Goal: Task Accomplishment & Management: Use online tool/utility

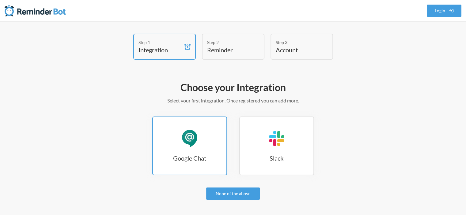
click at [199, 148] on link "Google Chat Google Chat" at bounding box center [189, 146] width 75 height 59
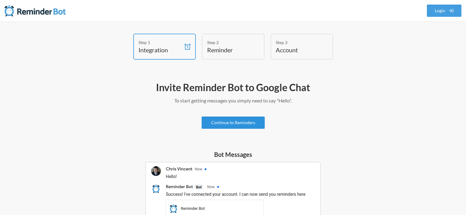
click at [254, 124] on link "Continue to Reminders" at bounding box center [233, 123] width 63 height 12
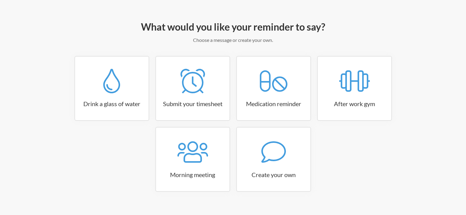
scroll to position [70, 0]
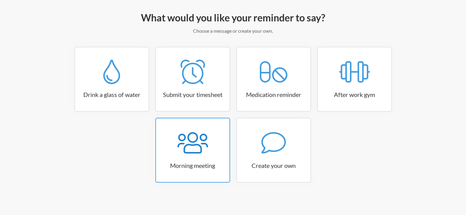
click at [203, 146] on icon at bounding box center [192, 143] width 31 height 25
select select "08:30:00"
select select "true"
select select "09:45:00"
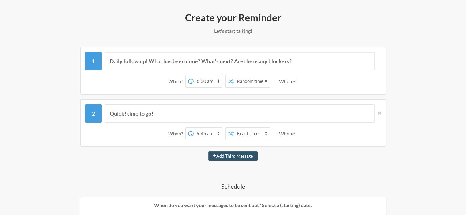
click at [211, 81] on select "12:00 am 12:15 am 12:30 am 12:45 am 1:00 am 1:15 am 1:30 am 1:45 am 2:00 am 2:1…" at bounding box center [208, 81] width 28 height 12
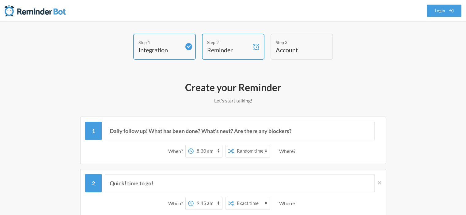
scroll to position [0, 0]
click at [218, 152] on select "12:00 am 12:15 am 12:30 am 12:45 am 1:00 am 1:15 am 1:30 am 1:45 am 2:00 am 2:1…" at bounding box center [208, 151] width 28 height 12
click at [79, 90] on h2 "Create your Reminder" at bounding box center [232, 87] width 355 height 13
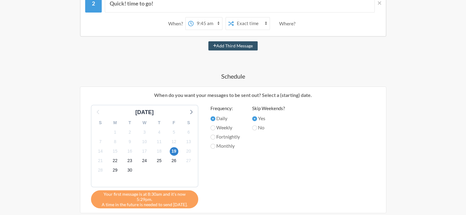
scroll to position [181, 0]
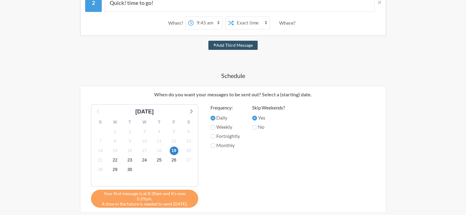
click at [211, 119] on label "Daily" at bounding box center [224, 117] width 29 height 7
click at [211, 119] on input "Daily" at bounding box center [212, 118] width 5 height 5
click at [254, 127] on input "No" at bounding box center [254, 127] width 5 height 5
radio input "true"
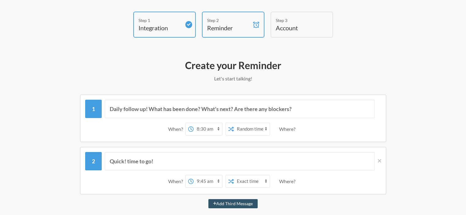
scroll to position [22, 0]
click at [213, 182] on select "12:00 am 12:15 am 12:30 am 12:45 am 1:00 am 1:15 am 1:30 am 1:45 am 2:00 am 2:1…" at bounding box center [208, 182] width 28 height 12
select select "19:45:00"
click at [194, 176] on select "12:00 am 12:15 am 12:30 am 12:45 am 1:00 am 1:15 am 1:30 am 1:45 am 2:00 am 2:1…" at bounding box center [208, 182] width 28 height 12
click at [212, 128] on select "12:00 am 12:15 am 12:30 am 12:45 am 1:00 am 1:15 am 1:30 am 1:45 am 2:00 am 2:1…" at bounding box center [208, 129] width 28 height 12
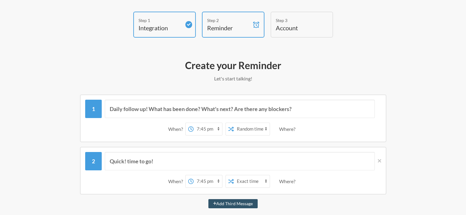
click at [194, 123] on select "12:00 am 12:15 am 12:30 am 12:45 am 1:00 am 1:15 am 1:30 am 1:45 am 2:00 am 2:1…" at bounding box center [208, 129] width 28 height 12
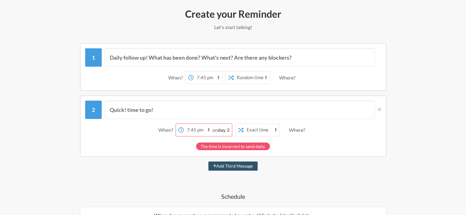
scroll to position [77, 0]
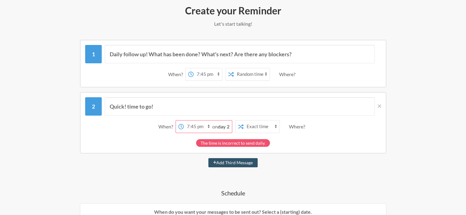
click at [207, 78] on select "12:00 am 12:15 am 12:30 am 12:45 am 1:00 am 1:15 am 1:30 am 1:45 am 2:00 am 2:1…" at bounding box center [208, 74] width 28 height 12
click at [194, 68] on select "12:00 am 12:15 am 12:30 am 12:45 am 1:00 am 1:15 am 1:30 am 1:45 am 2:00 am 2:1…" at bounding box center [208, 74] width 28 height 12
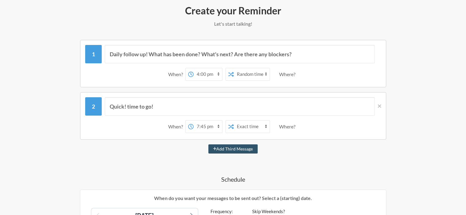
click at [212, 74] on select "12:00 am 12:15 am 12:30 am 12:45 am 1:00 am 1:15 am 1:30 am 1:45 am 2:00 am 2:1…" at bounding box center [208, 74] width 28 height 12
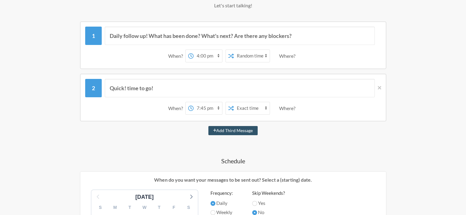
scroll to position [92, 0]
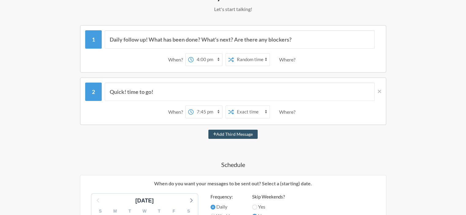
click at [200, 61] on select "12:00 am 12:15 am 12:30 am 12:45 am 1:00 am 1:15 am 1:30 am 1:45 am 2:00 am 2:1…" at bounding box center [208, 60] width 28 height 12
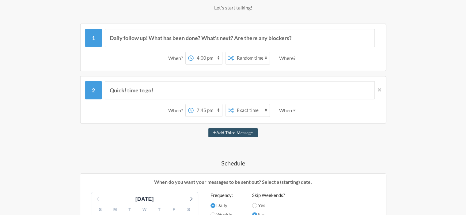
scroll to position [93, 0]
click at [201, 57] on select "12:00 am 12:15 am 12:30 am 12:45 am 1:00 am 1:15 am 1:30 am 1:45 am 2:00 am 2:1…" at bounding box center [208, 58] width 28 height 12
click at [194, 52] on select "12:00 am 12:15 am 12:30 am 12:45 am 1:00 am 1:15 am 1:30 am 1:45 am 2:00 am 2:1…" at bounding box center [208, 58] width 28 height 12
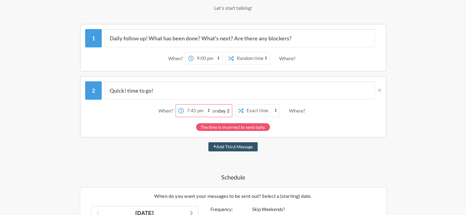
click at [203, 59] on select "12:00 am 12:15 am 12:30 am 12:45 am 1:00 am 1:15 am 1:30 am 1:45 am 2:00 am 2:1…" at bounding box center [208, 58] width 28 height 12
select select "17:00:00"
click at [194, 52] on select "12:00 am 12:15 am 12:30 am 12:45 am 1:00 am 1:15 am 1:30 am 1:45 am 2:00 am 2:1…" at bounding box center [208, 58] width 28 height 12
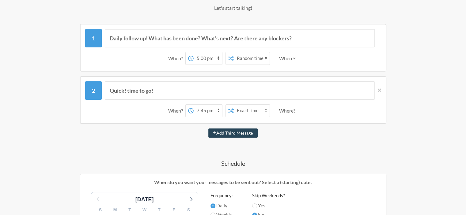
click at [228, 135] on button "Add Third Message" at bounding box center [233, 133] width 50 height 9
select select "20:45:00"
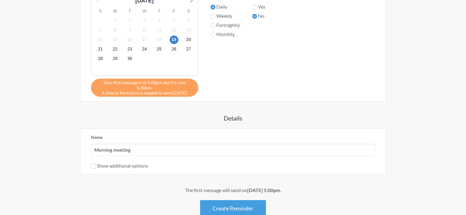
scroll to position [376, 0]
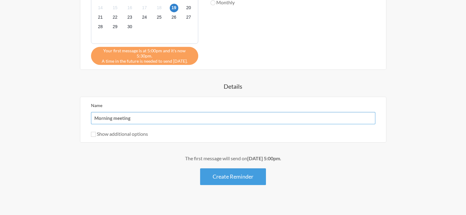
click at [167, 116] on input "Morning meeting" at bounding box center [233, 118] width 284 height 12
type input "M"
type input "G"
type input "d"
type input "D"
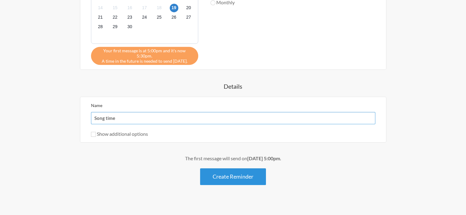
type input "Song time"
click at [220, 169] on button "Create Reminder" at bounding box center [233, 177] width 66 height 17
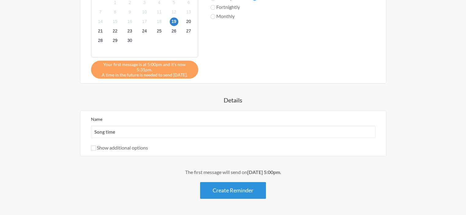
scroll to position [390, 0]
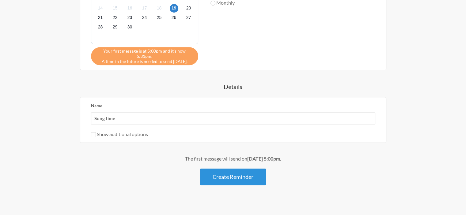
click at [230, 170] on button "Create Reminder" at bounding box center [233, 177] width 66 height 17
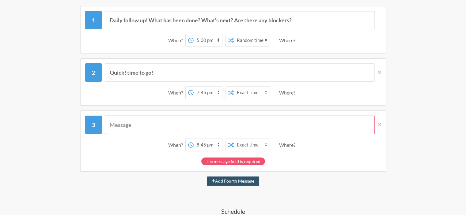
scroll to position [112, 0]
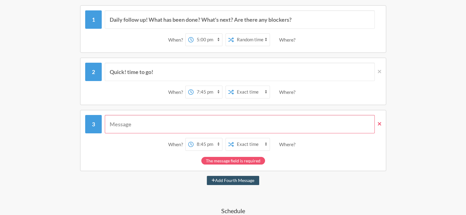
click at [381, 124] on icon at bounding box center [379, 124] width 3 height 6
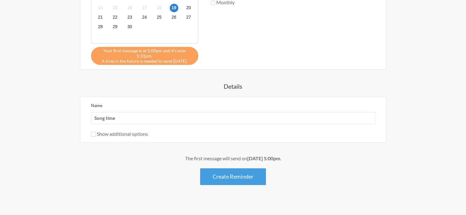
scroll to position [324, 0]
click at [223, 158] on div "The first message will send on September 19th, at 5:00pm . Create Reminder" at bounding box center [232, 170] width 355 height 30
click at [225, 171] on button "Create Reminder" at bounding box center [233, 177] width 66 height 17
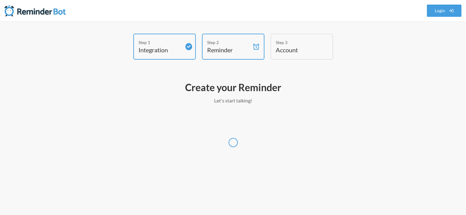
scroll to position [0, 0]
select select "UTC"
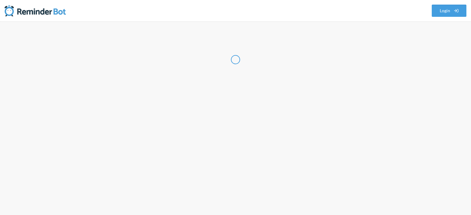
select select "VN"
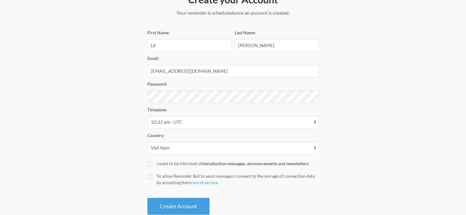
scroll to position [88, 0]
click at [203, 125] on select "12:31 am - Pacific/Honolulu 12:31 am - Pacific/Kiritimati 12:31 am - Pacific/Ra…" at bounding box center [233, 122] width 172 height 12
select select "Asia/Ho_Chi_Minh"
click at [147, 116] on select "12:31 am - Pacific/Honolulu 12:31 am - Pacific/Kiritimati 12:31 am - Pacific/Ra…" at bounding box center [233, 122] width 172 height 12
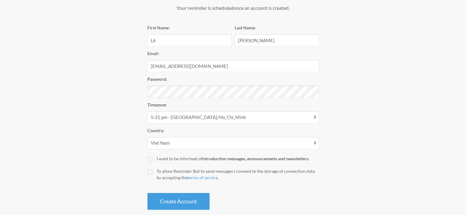
click at [156, 159] on label "I want to be informed of introduction messages, announcements and newsletters." at bounding box center [233, 159] width 172 height 6
click at [152, 159] on input "I want to be informed of introduction messages, announcements and newsletters." at bounding box center [149, 159] width 5 height 5
click at [151, 159] on input "I want to be informed of introduction messages, announcements and newsletters." at bounding box center [149, 159] width 5 height 5
checkbox input "false"
click at [158, 197] on button "Create Account" at bounding box center [178, 201] width 62 height 17
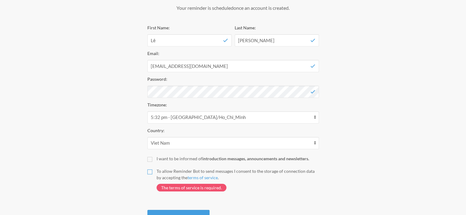
click at [151, 174] on input "To allow Reminder Bot to send messages I consent to the storage of connection d…" at bounding box center [149, 172] width 5 height 5
checkbox input "true"
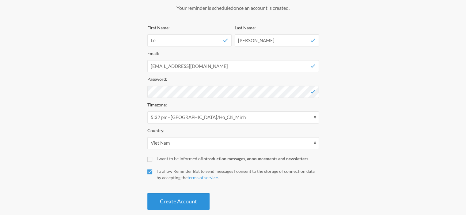
click at [158, 203] on button "Create Account" at bounding box center [178, 201] width 62 height 17
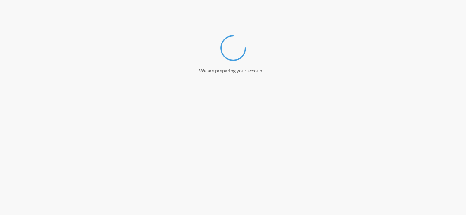
scroll to position [70, 0]
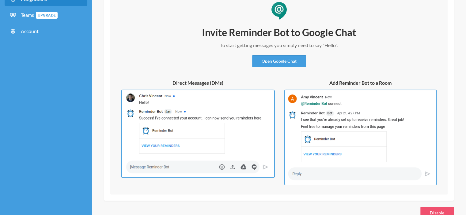
scroll to position [89, 0]
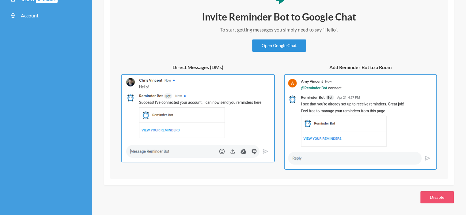
click at [253, 43] on link "Open Google Chat" at bounding box center [279, 46] width 54 height 12
